Goal: Task Accomplishment & Management: Manage account settings

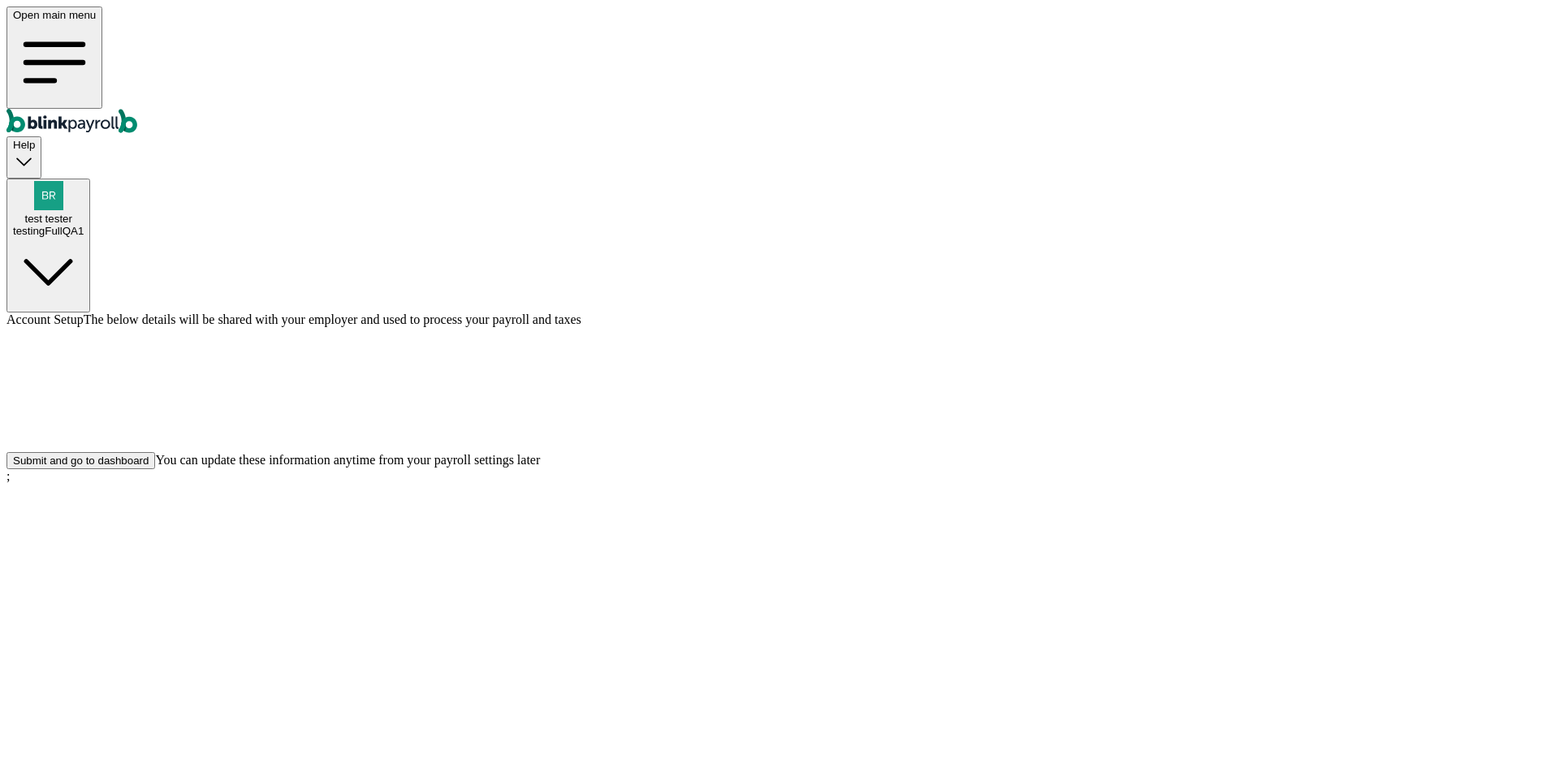
click at [149, 467] on div "Submit and go to dashboard" at bounding box center [81, 461] width 136 height 12
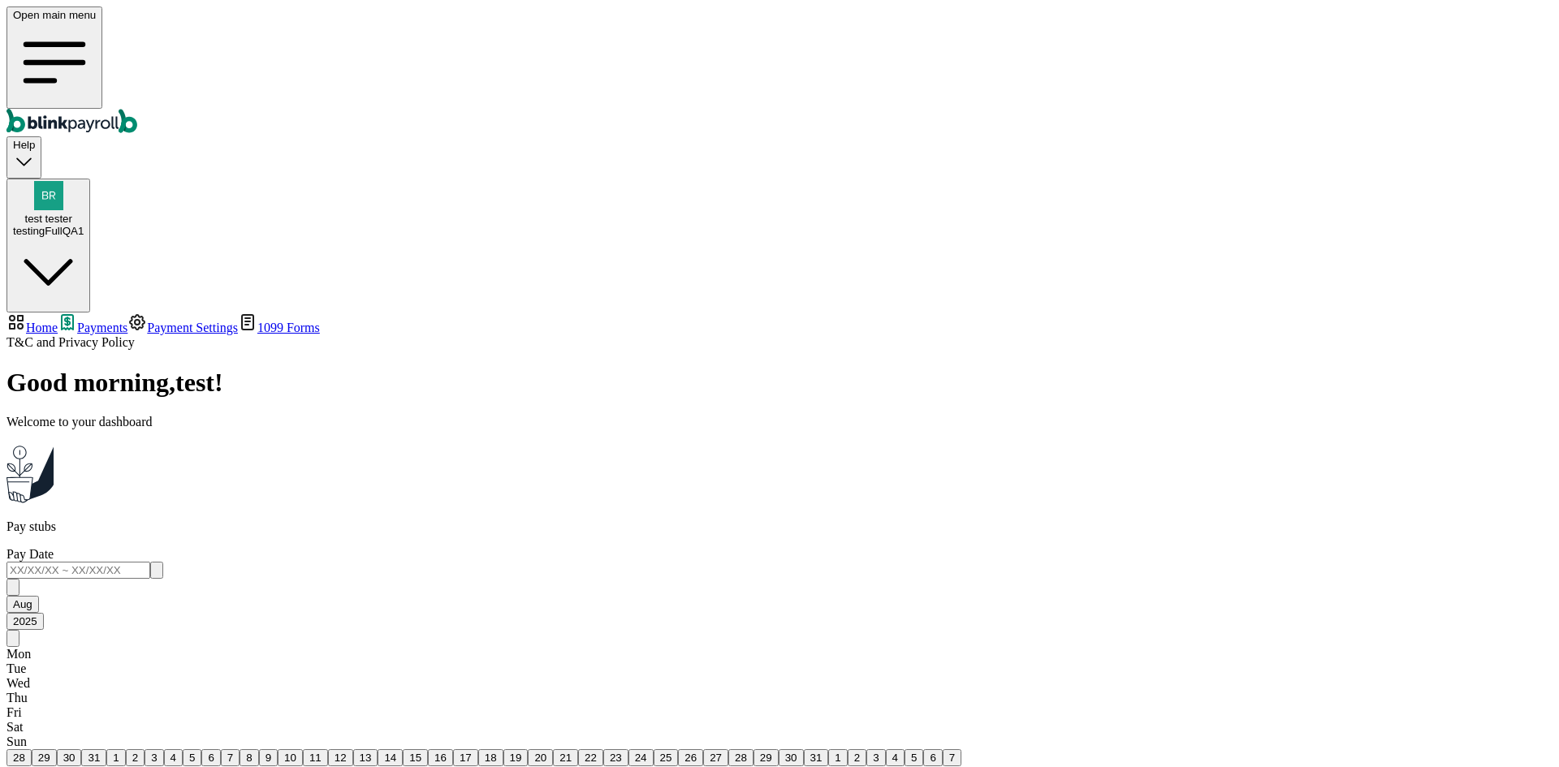
click at [84, 225] on div "testingFullQA1" at bounding box center [48, 231] width 71 height 12
click at [84, 213] on div "test tester testingFullQA1" at bounding box center [48, 225] width 71 height 24
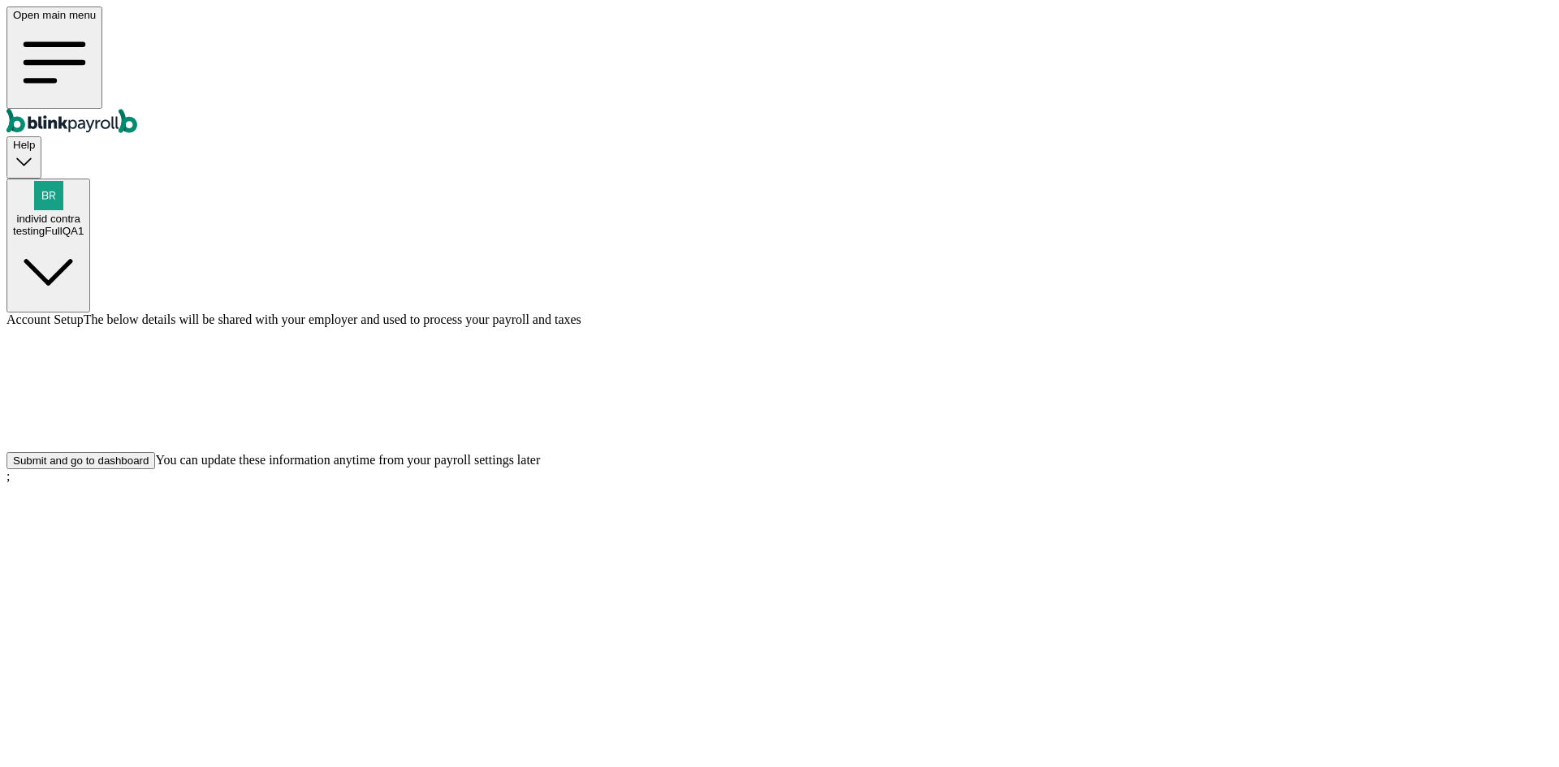
click at [149, 467] on div "Submit and go to dashboard" at bounding box center [81, 461] width 136 height 12
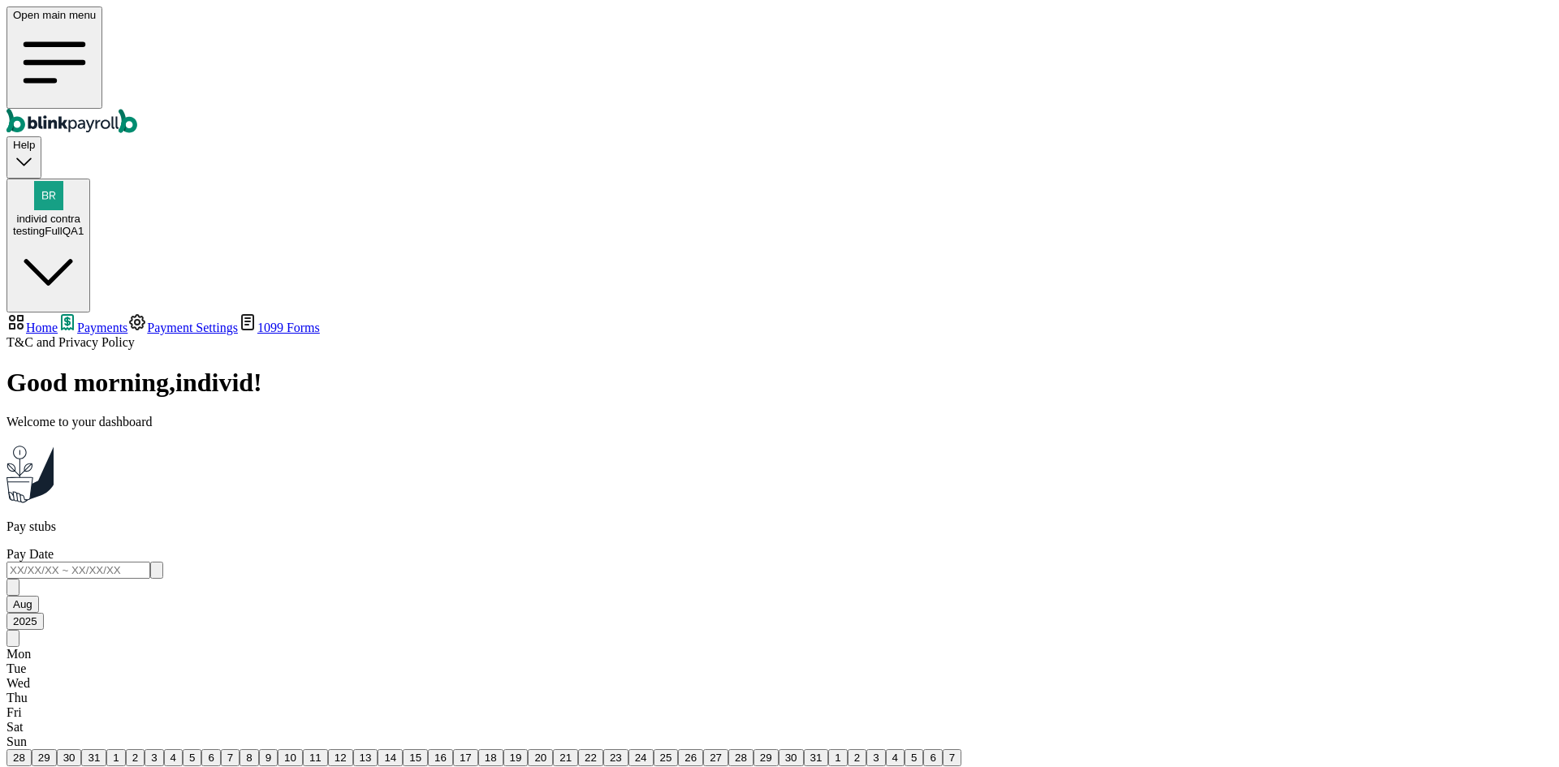
click at [147, 321] on span "Payment Settings" at bounding box center [192, 328] width 91 height 14
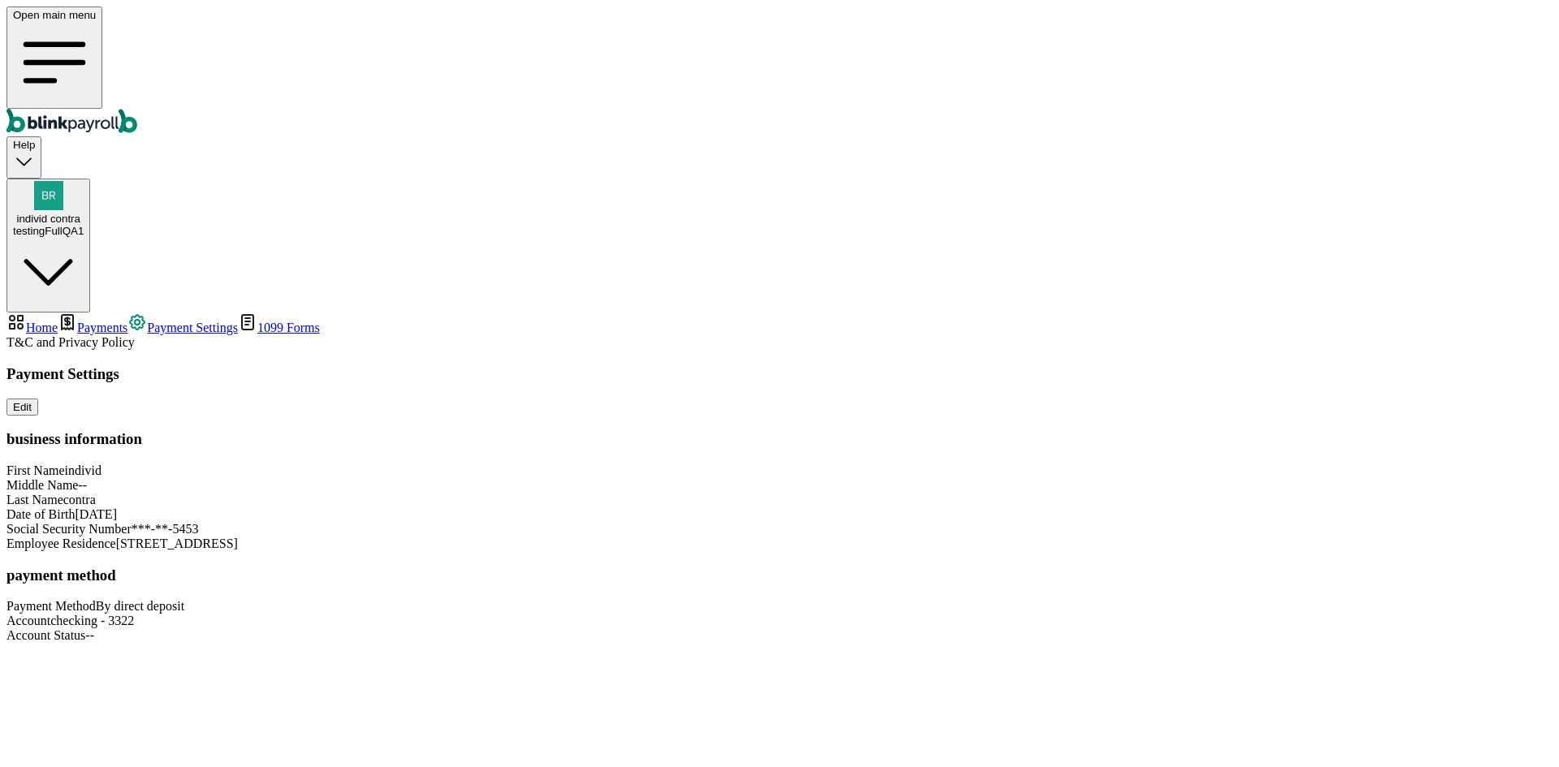
click at [58, 321] on span "Home" at bounding box center [42, 328] width 32 height 14
select select "2025"
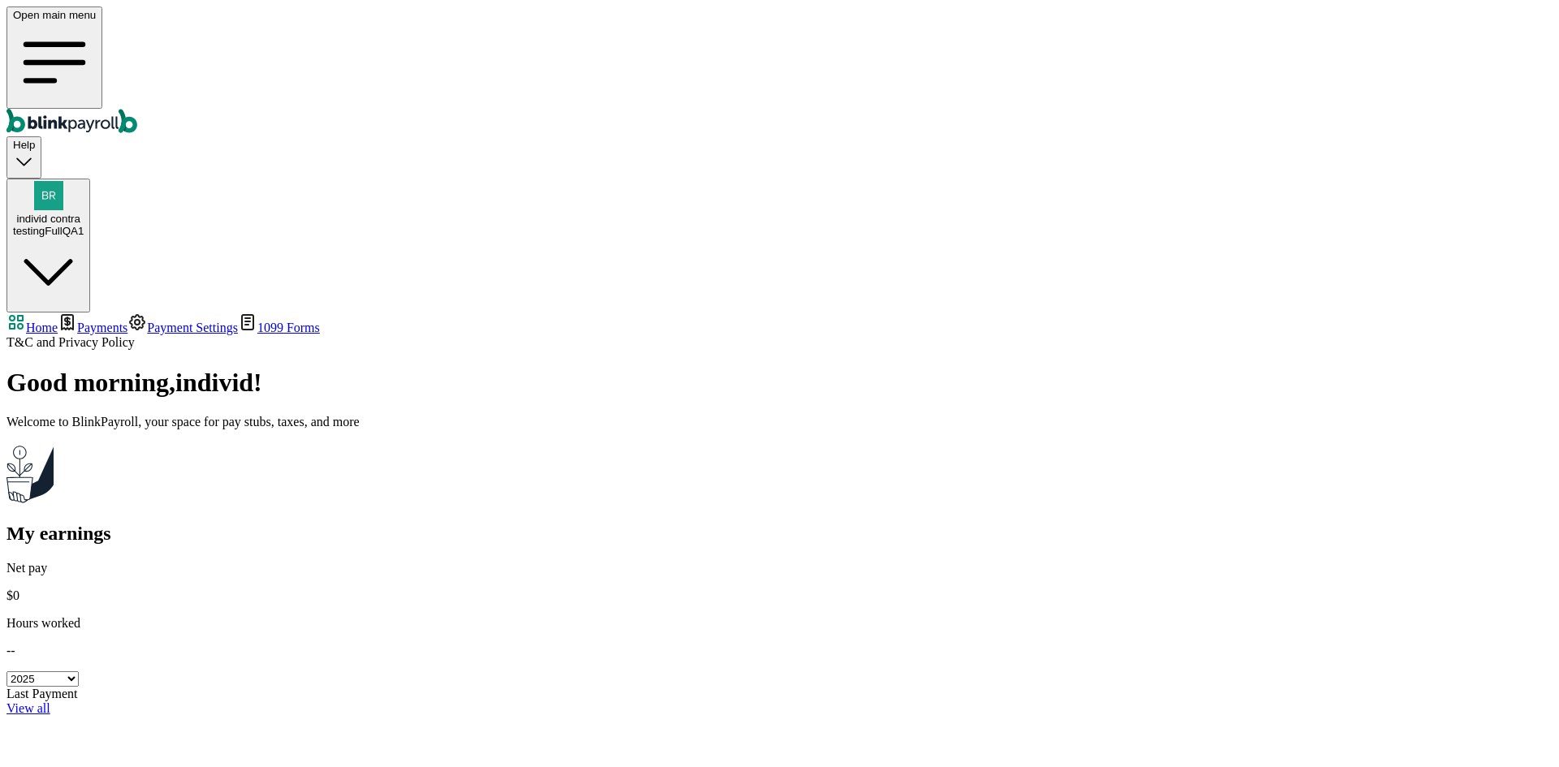
click at [127, 321] on link "Payment Settings" at bounding box center [182, 328] width 110 height 14
